Goal: Task Accomplishment & Management: Use online tool/utility

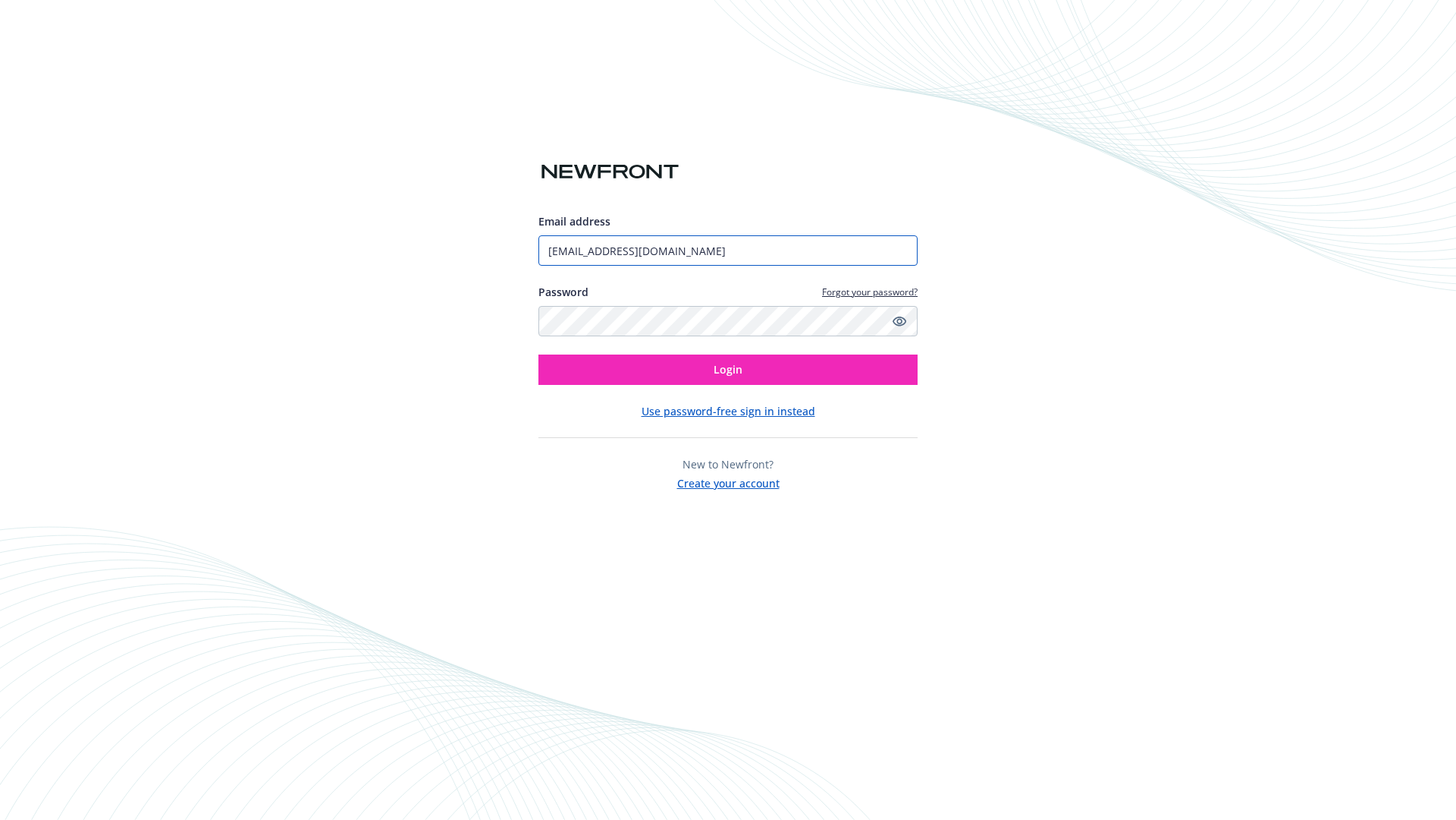
type input "[EMAIL_ADDRESS][DOMAIN_NAME]"
click at [728, 370] on span "Login" at bounding box center [728, 369] width 29 height 14
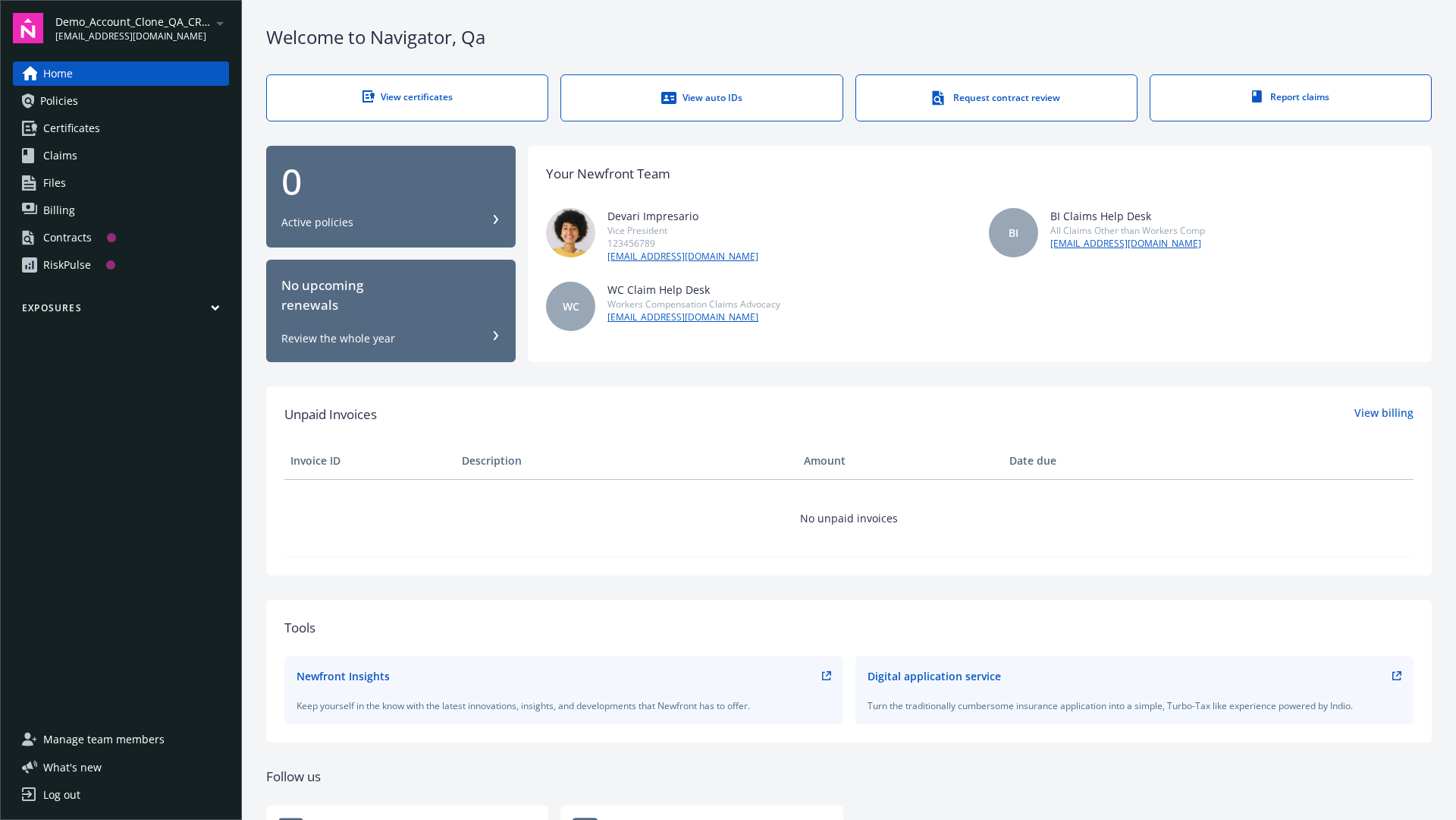
click at [142, 28] on span "Demo_Account_Clone_QA_CR_Tests_Prospect" at bounding box center [133, 21] width 155 height 16
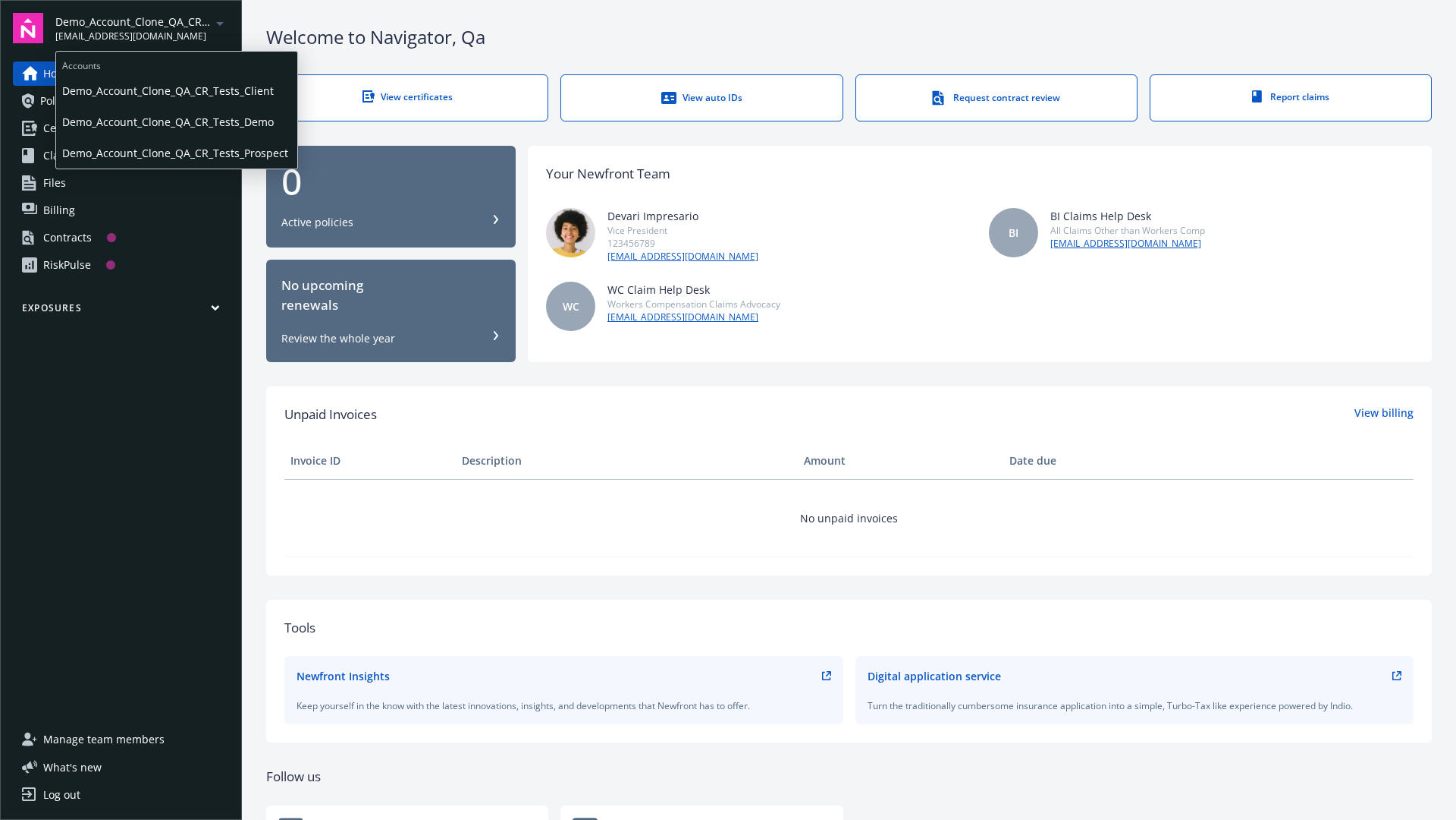
click at [176, 90] on span "Demo_Account_Clone_QA_CR_Tests_Client" at bounding box center [177, 90] width 229 height 31
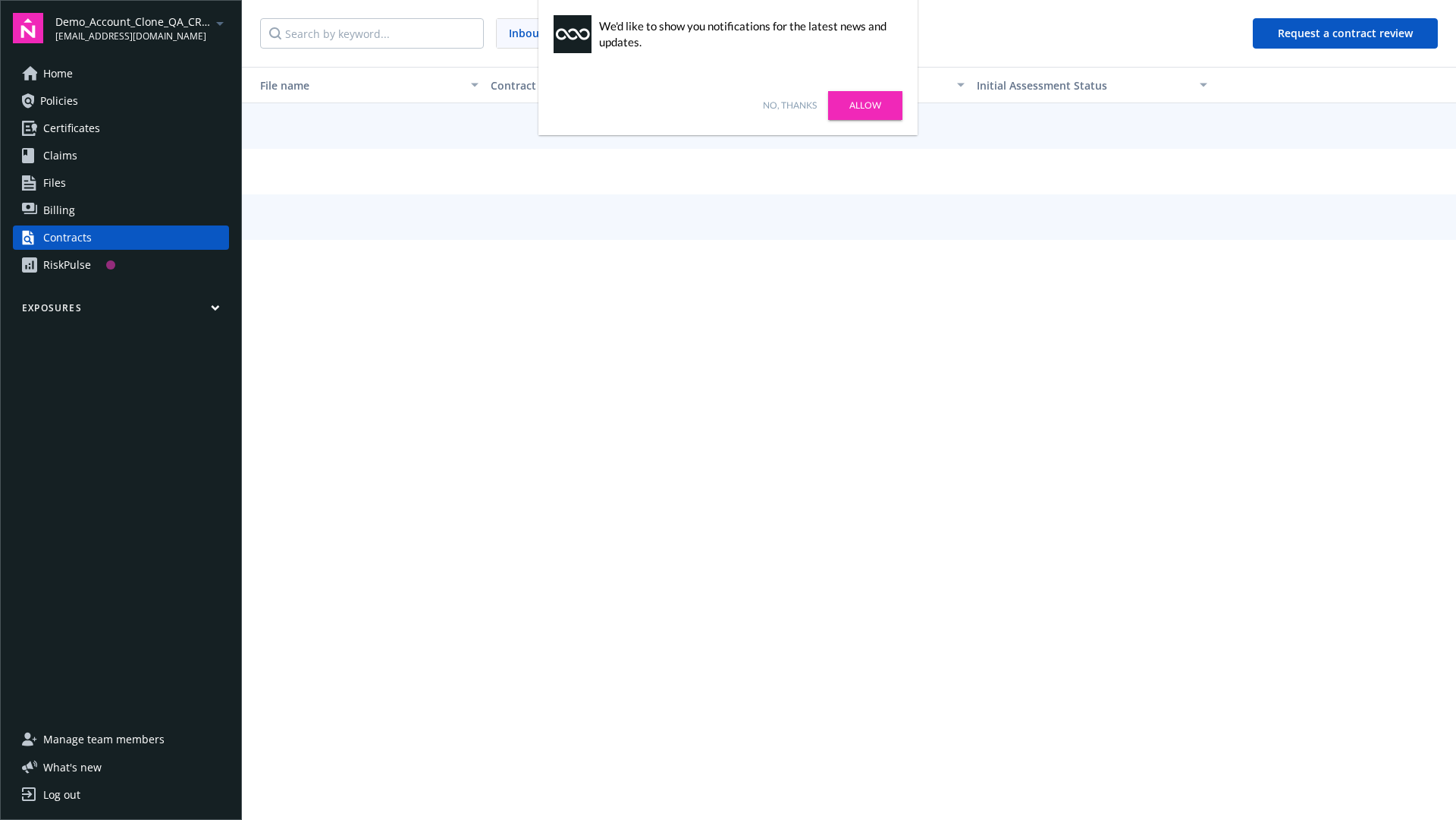
click at [790, 106] on link "No, thanks" at bounding box center [790, 106] width 54 height 13
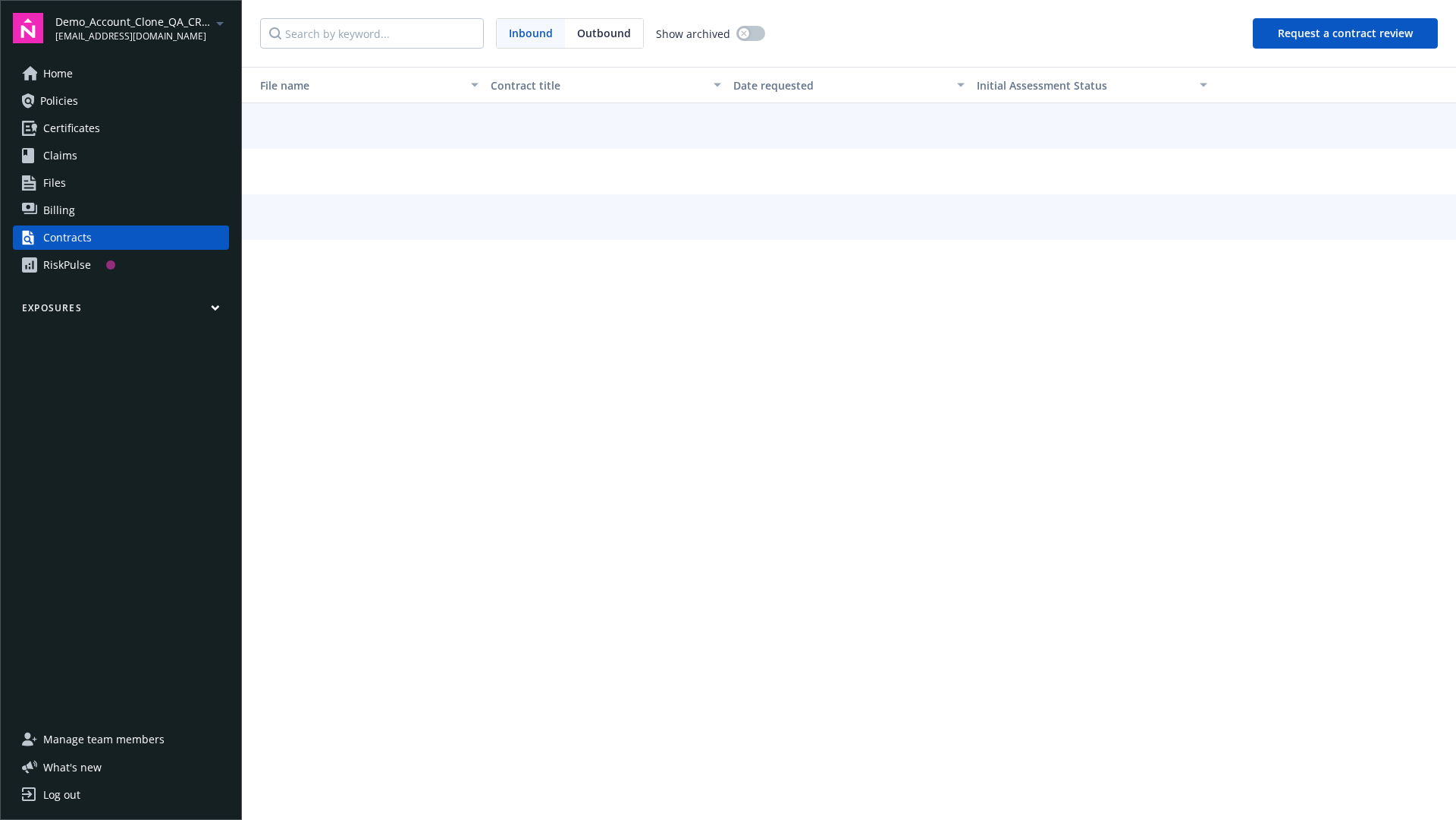
click at [1347, 34] on button "Request a contract review" at bounding box center [1346, 34] width 185 height 31
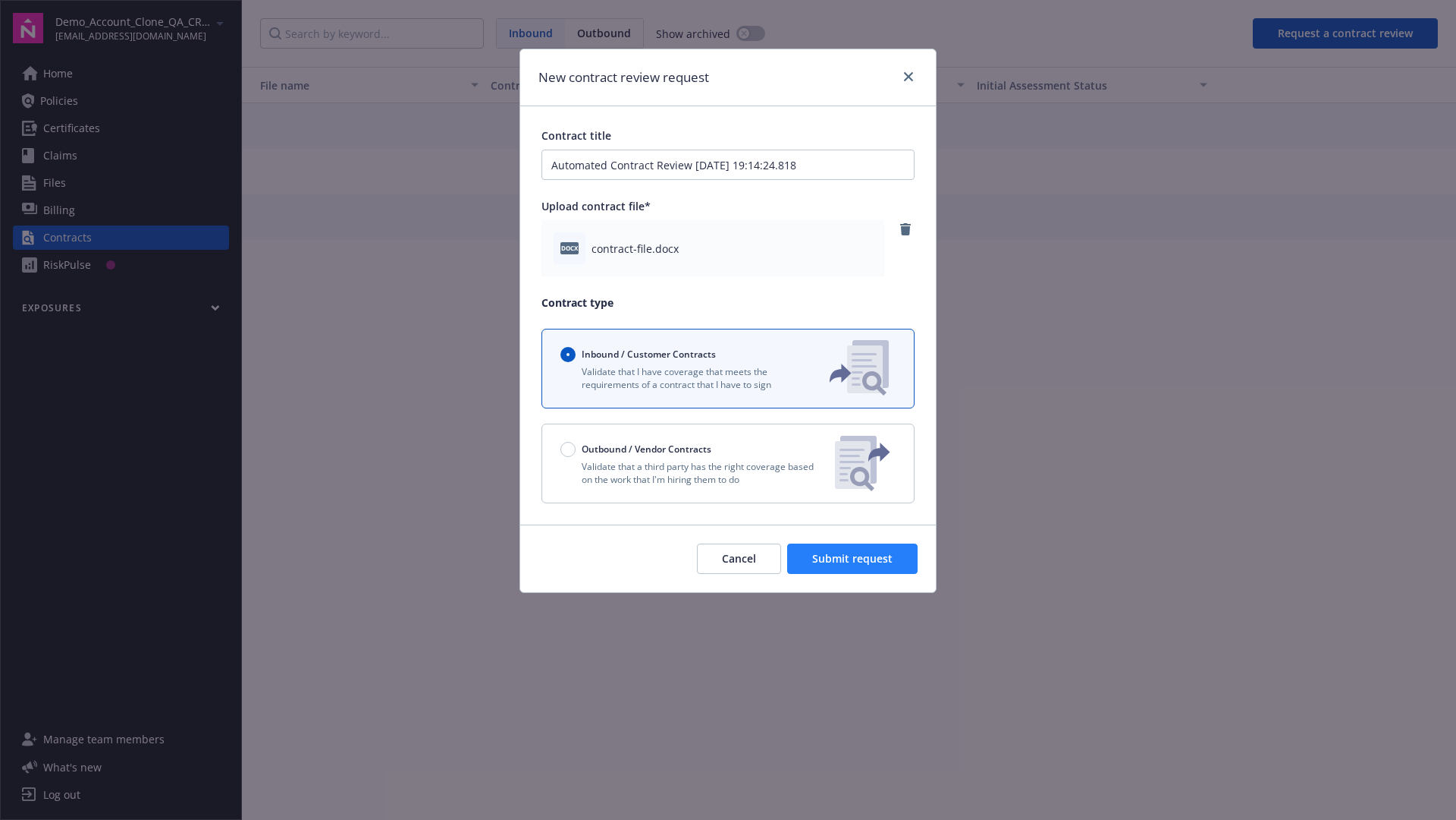
type input "Automated Contract Review 08-25-2025 19:14:24.818"
click at [853, 559] on span "Submit request" at bounding box center [852, 558] width 81 height 14
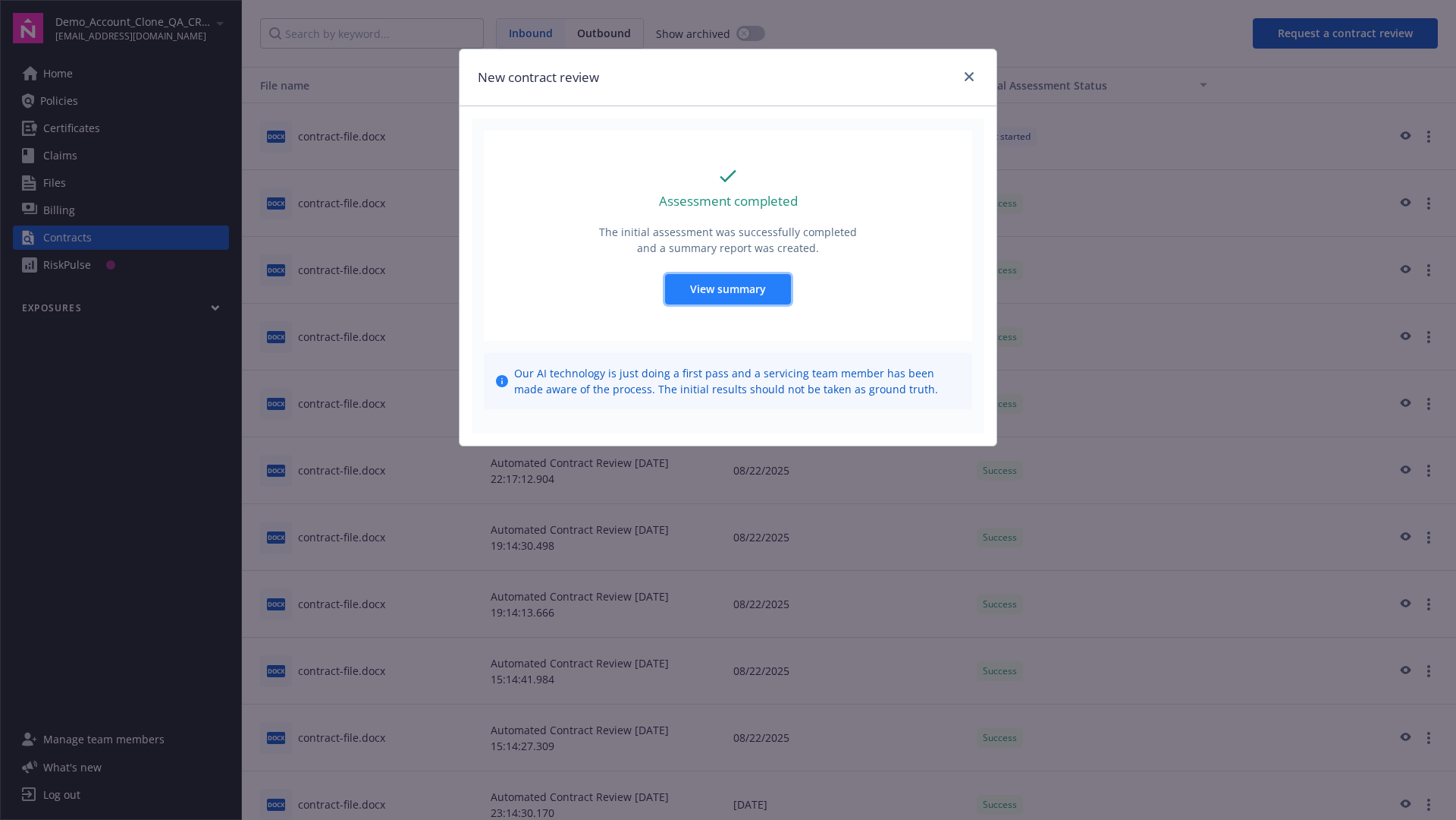
click at [728, 288] on span "View summary" at bounding box center [728, 288] width 76 height 14
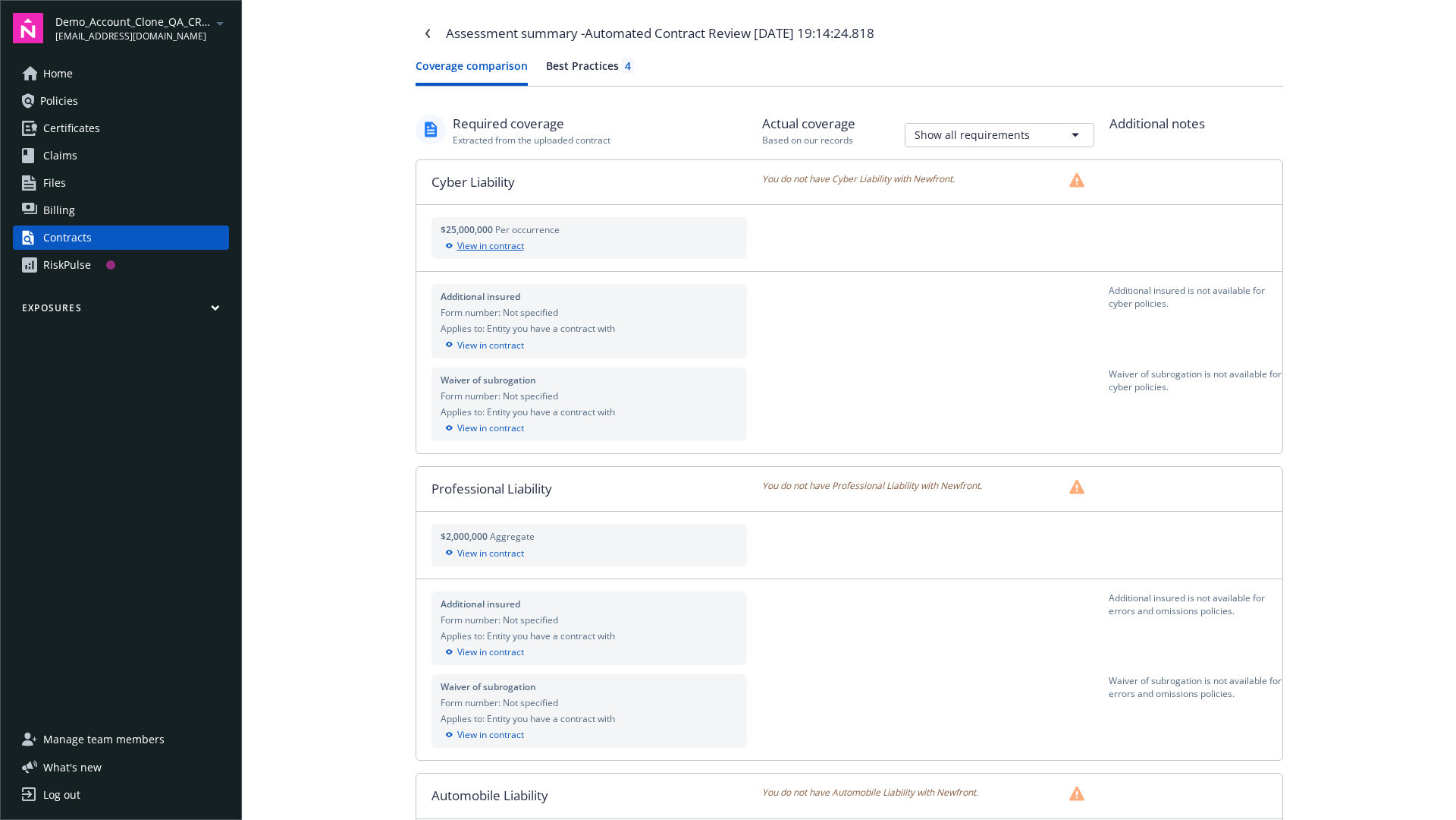
click at [588, 246] on div "View in contract" at bounding box center [589, 246] width 298 height 13
